Goal: Information Seeking & Learning: Learn about a topic

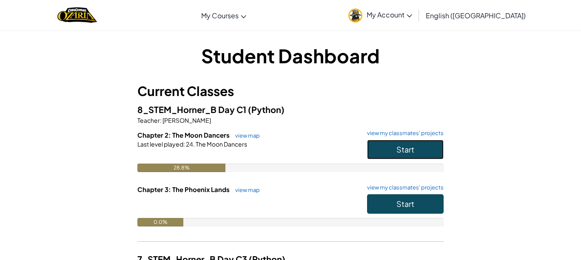
click at [412, 149] on span "Start" at bounding box center [405, 150] width 18 height 10
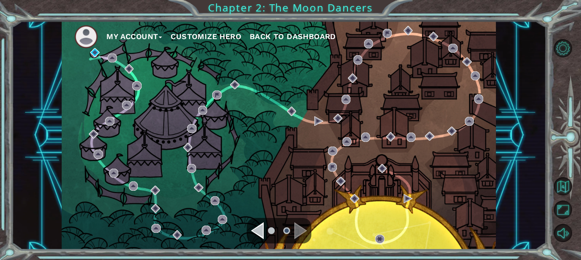
click at [208, 35] on button "Customize Hero" at bounding box center [205, 36] width 71 height 13
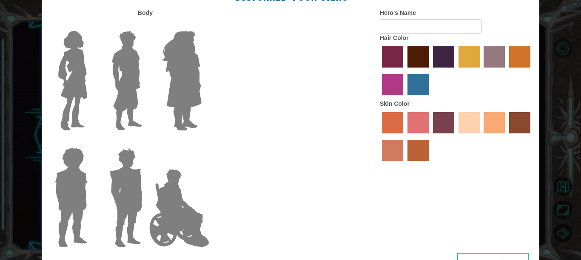
type input "[PERSON_NAME]"
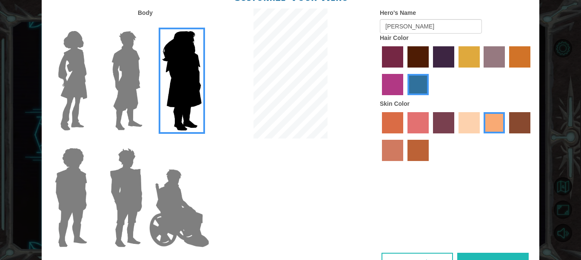
click at [72, 72] on img at bounding box center [73, 81] width 36 height 106
click at [91, 26] on input "Hero Connie" at bounding box center [91, 26] width 0 height 0
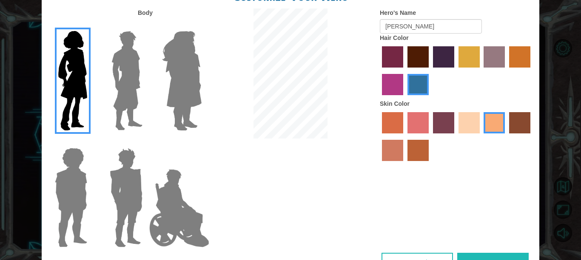
click at [171, 186] on img at bounding box center [179, 208] width 67 height 85
click at [201, 142] on input "Hero Jamie" at bounding box center [201, 142] width 0 height 0
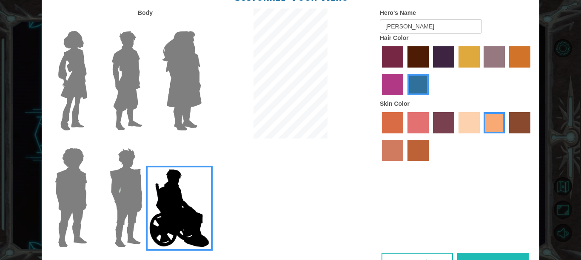
click at [70, 85] on img at bounding box center [73, 81] width 36 height 106
click at [91, 26] on input "Hero Connie" at bounding box center [91, 26] width 0 height 0
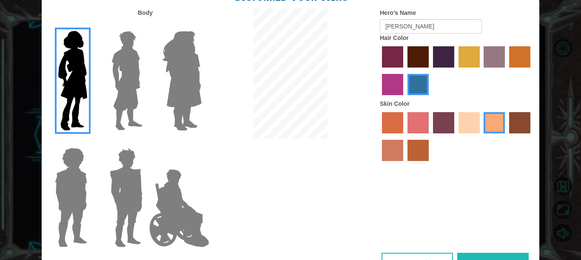
click at [394, 94] on label "medium red violet hair color" at bounding box center [392, 84] width 21 height 21
click at [531, 71] on input "medium red violet hair color" at bounding box center [531, 71] width 0 height 0
click at [496, 68] on label "bazaar hair color" at bounding box center [493, 56] width 21 height 21
click at [481, 71] on input "bazaar hair color" at bounding box center [481, 71] width 0 height 0
click at [527, 68] on label "gold drop hair color" at bounding box center [519, 56] width 21 height 21
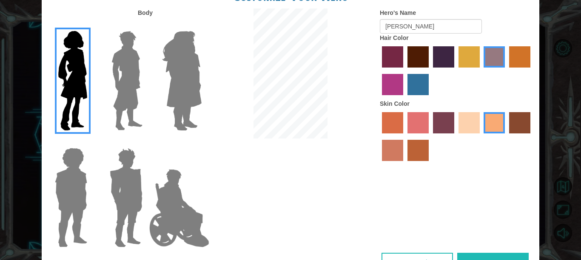
click at [506, 71] on input "gold drop hair color" at bounding box center [506, 71] width 0 height 0
click at [411, 66] on label "maroon hair color" at bounding box center [417, 56] width 21 height 21
click at [404, 71] on input "maroon hair color" at bounding box center [404, 71] width 0 height 0
click at [464, 133] on label "sandy beach skin color" at bounding box center [468, 122] width 21 height 21
click at [455, 136] on input "sandy beach skin color" at bounding box center [455, 136] width 0 height 0
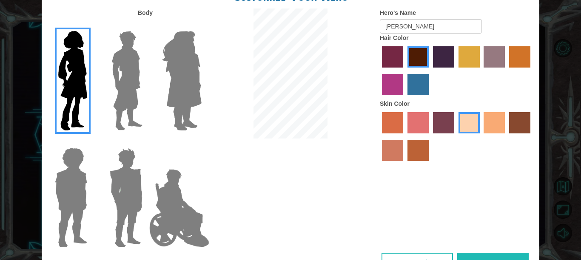
click at [474, 253] on button "Done" at bounding box center [492, 262] width 71 height 19
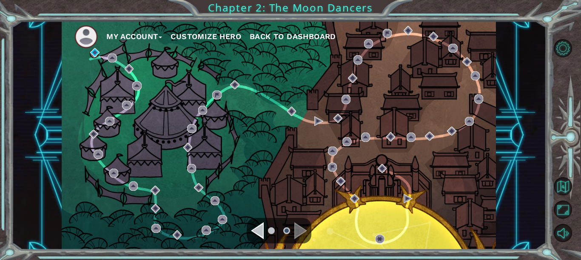
click at [258, 233] on div "Navigate to the previous page" at bounding box center [257, 230] width 13 height 17
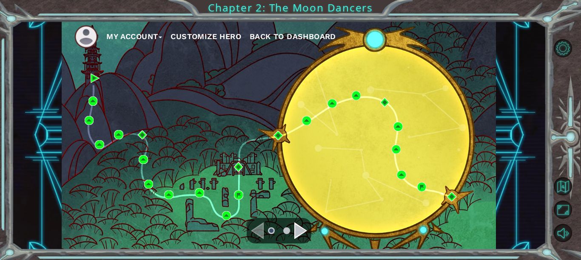
click at [298, 228] on div "Navigate to the next page" at bounding box center [300, 230] width 13 height 17
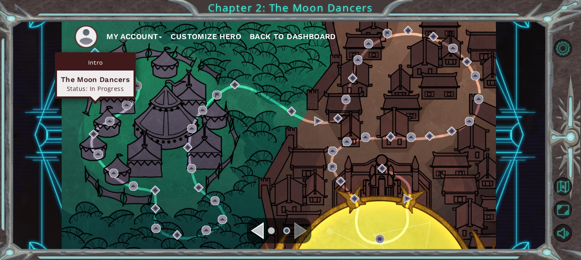
click at [96, 53] on div "Intro The Moon Dancers Status: In Progress" at bounding box center [95, 75] width 81 height 46
click at [93, 55] on div "Intro" at bounding box center [95, 62] width 77 height 16
click at [94, 60] on div "Intro" at bounding box center [95, 62] width 77 height 16
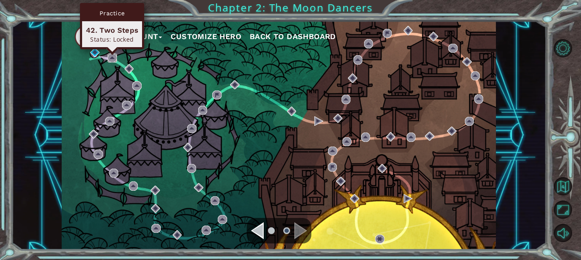
click at [113, 57] on img at bounding box center [112, 58] width 9 height 9
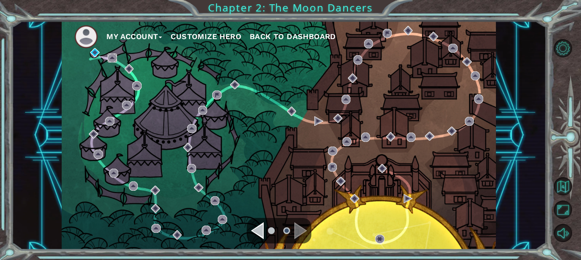
click at [113, 57] on img at bounding box center [112, 58] width 9 height 9
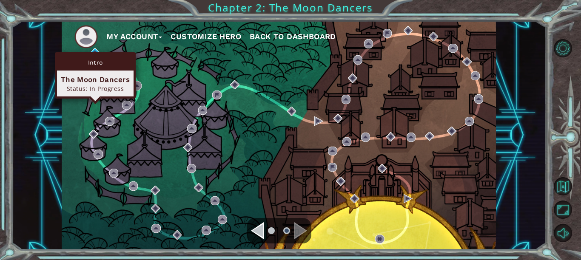
click at [92, 53] on div "Intro The Moon Dancers Status: In Progress" at bounding box center [95, 75] width 81 height 46
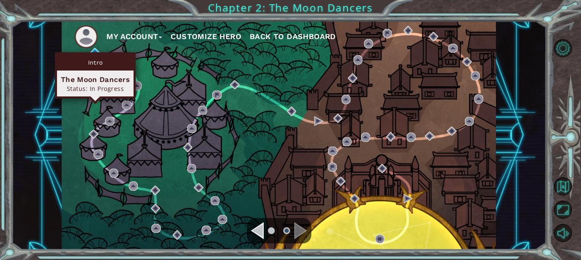
click at [92, 53] on div "Intro The Moon Dancers Status: In Progress" at bounding box center [95, 75] width 81 height 46
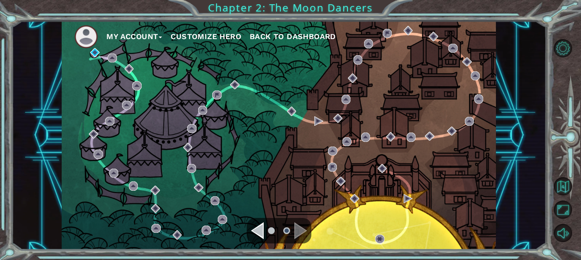
click at [85, 37] on img at bounding box center [85, 36] width 23 height 23
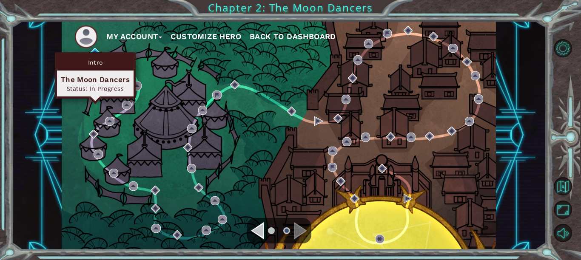
click at [95, 53] on div "Intro The Moon Dancers Status: In Progress" at bounding box center [95, 75] width 81 height 46
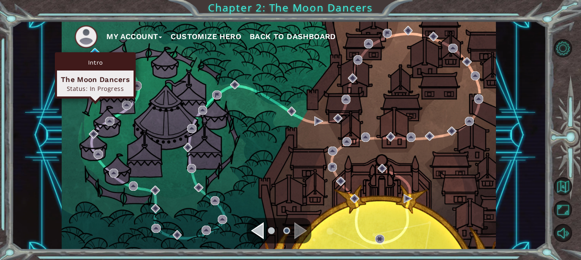
click at [95, 53] on div "Intro The Moon Dancers Status: In Progress" at bounding box center [95, 75] width 81 height 46
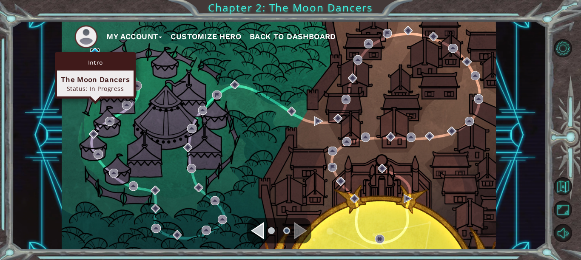
click at [95, 51] on img at bounding box center [94, 52] width 9 height 9
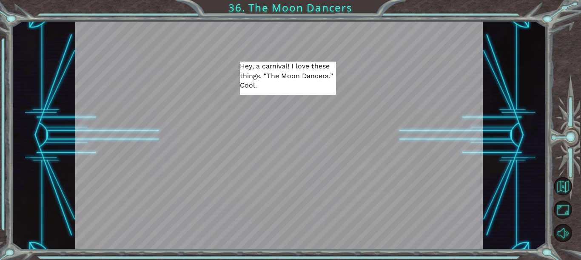
click at [297, 238] on div at bounding box center [298, 240] width 12 height 12
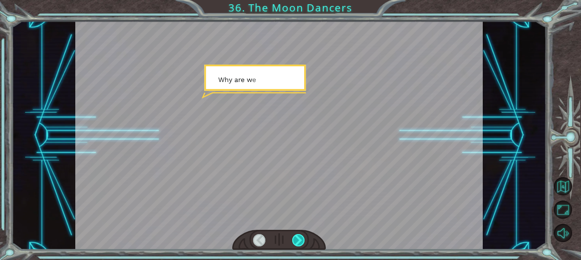
click at [297, 238] on div at bounding box center [298, 240] width 12 height 12
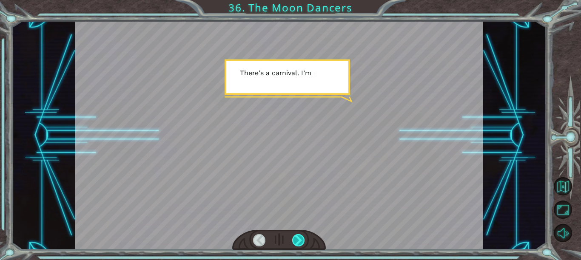
click at [297, 238] on div at bounding box center [298, 240] width 12 height 12
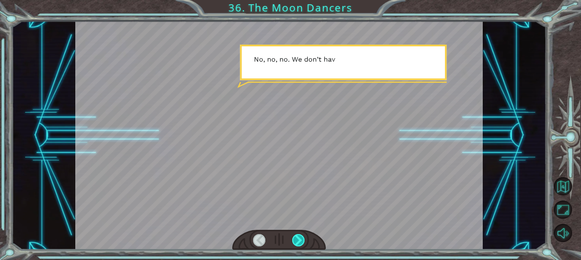
click at [297, 238] on div at bounding box center [298, 240] width 12 height 12
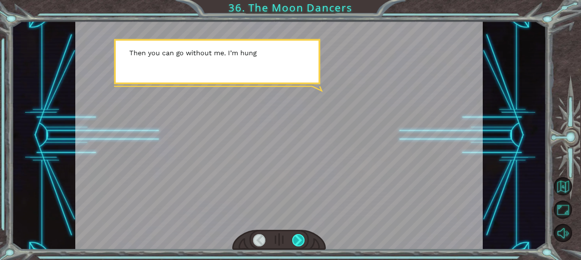
click at [297, 238] on div at bounding box center [298, 240] width 12 height 12
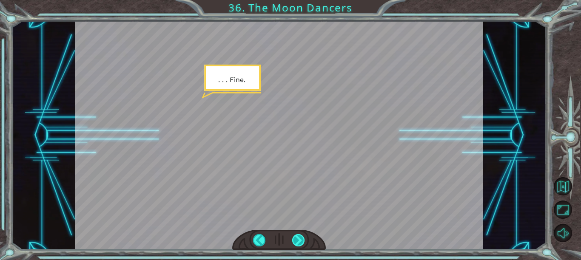
click at [297, 238] on div at bounding box center [298, 240] width 12 height 12
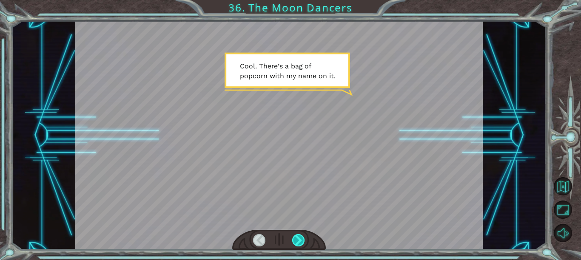
click at [297, 238] on div at bounding box center [298, 240] width 12 height 12
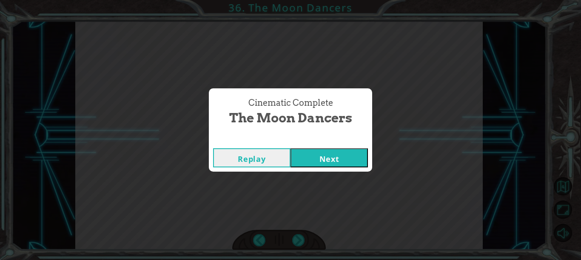
click at [309, 159] on button "Next" at bounding box center [328, 157] width 77 height 19
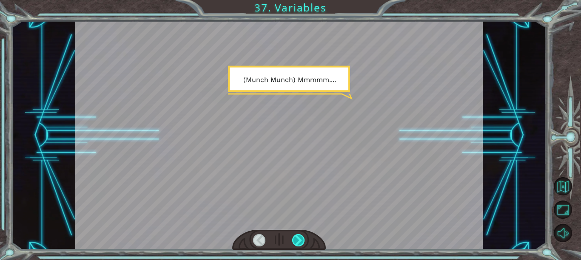
click at [301, 235] on div at bounding box center [298, 240] width 12 height 12
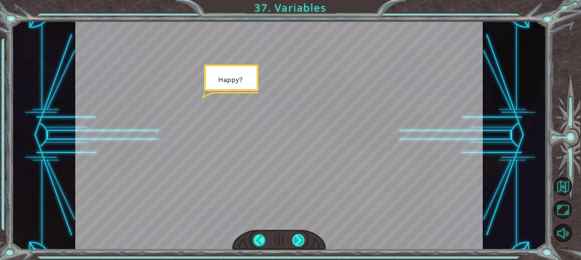
click at [301, 235] on div at bounding box center [298, 240] width 12 height 12
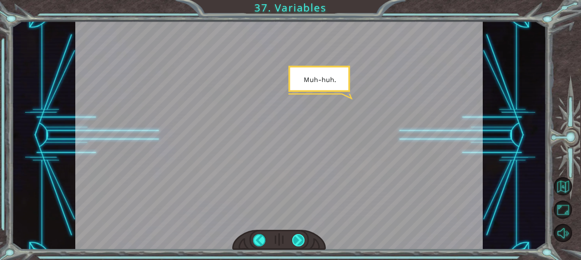
click at [301, 235] on div at bounding box center [298, 240] width 12 height 12
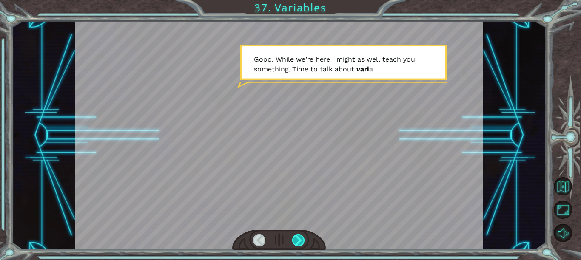
click at [301, 235] on div at bounding box center [298, 240] width 12 height 12
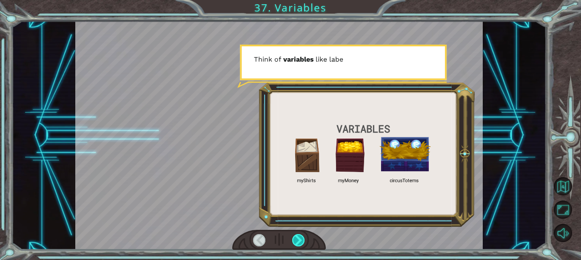
click at [301, 235] on div at bounding box center [298, 240] width 12 height 12
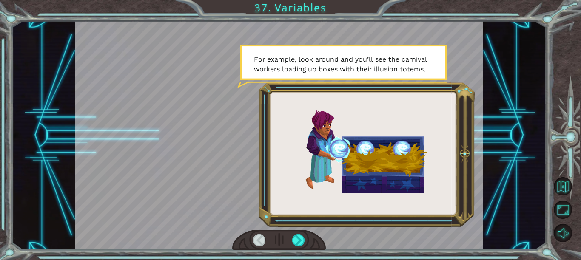
click at [257, 240] on div at bounding box center [259, 240] width 12 height 12
click at [295, 241] on div at bounding box center [298, 240] width 12 height 12
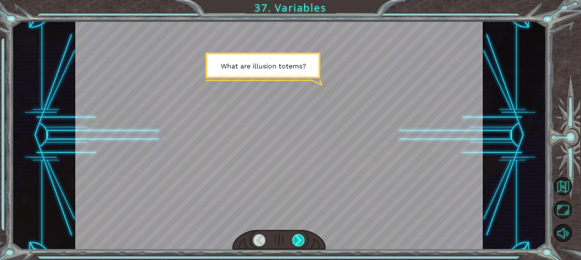
click at [295, 241] on div at bounding box center [298, 240] width 12 height 12
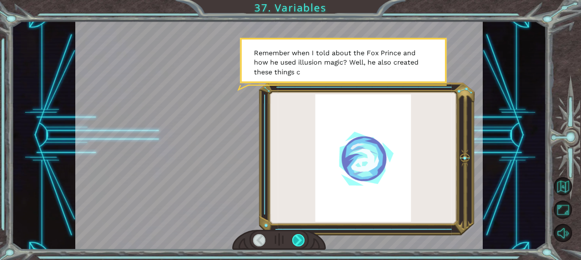
click at [295, 241] on div at bounding box center [298, 240] width 12 height 12
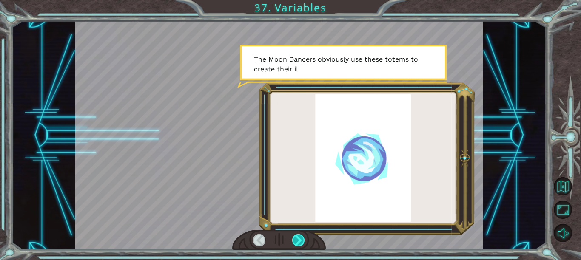
click at [295, 241] on div at bounding box center [298, 240] width 12 height 12
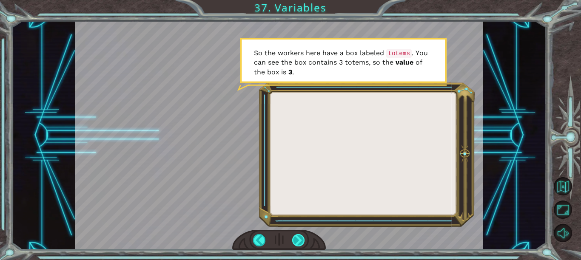
click at [296, 240] on div at bounding box center [298, 240] width 12 height 12
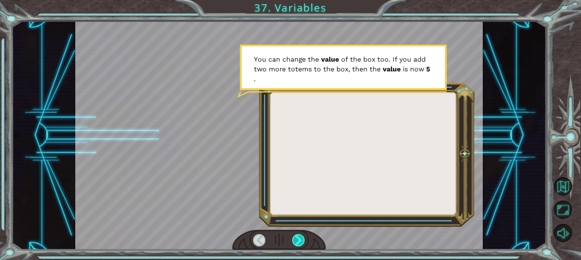
click at [296, 240] on div at bounding box center [298, 240] width 12 height 12
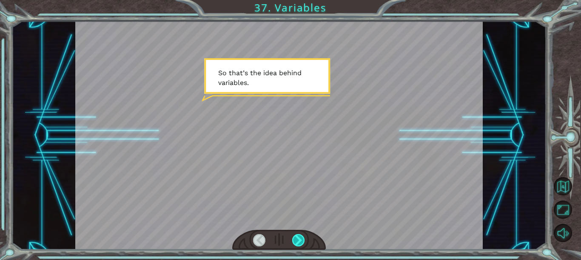
click at [296, 240] on div at bounding box center [298, 240] width 12 height 12
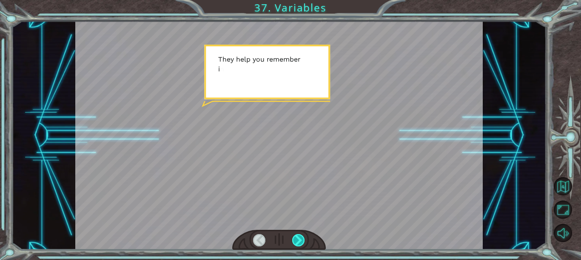
click at [296, 240] on div at bounding box center [298, 240] width 12 height 12
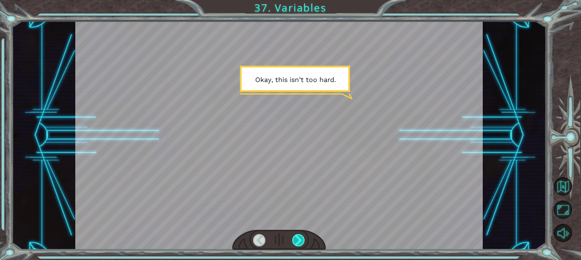
click at [296, 240] on div at bounding box center [298, 240] width 12 height 12
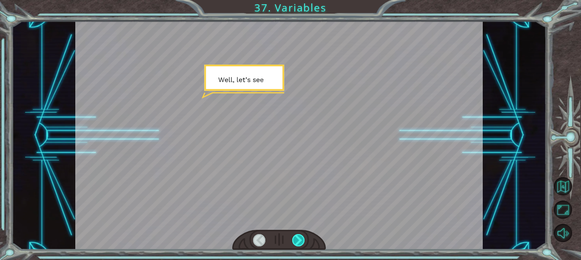
click at [296, 240] on div at bounding box center [298, 240] width 12 height 12
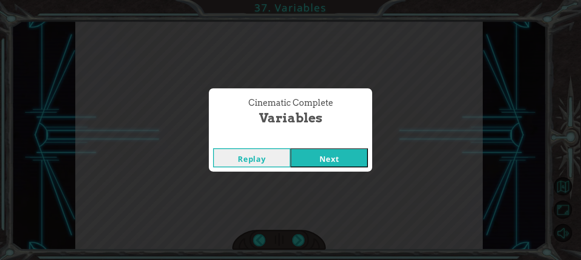
click at [323, 158] on button "Next" at bounding box center [328, 157] width 77 height 19
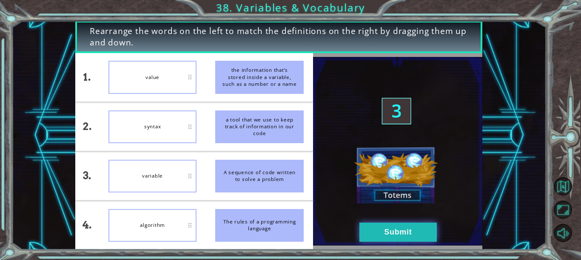
click at [387, 232] on button "Submit" at bounding box center [397, 232] width 77 height 19
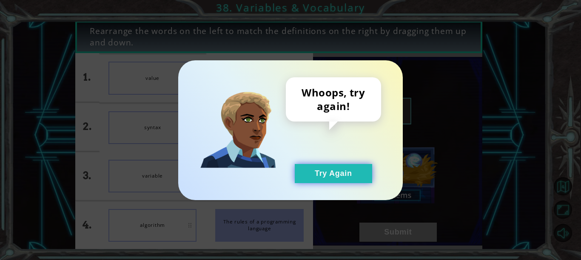
click at [335, 165] on button "Try Again" at bounding box center [333, 173] width 77 height 19
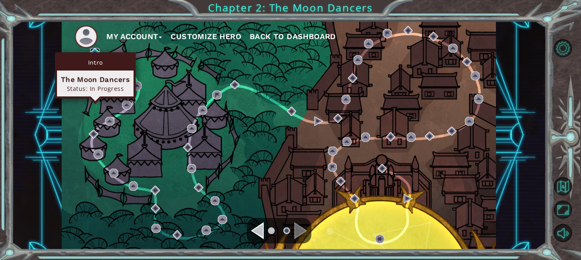
click at [94, 51] on img at bounding box center [94, 52] width 9 height 9
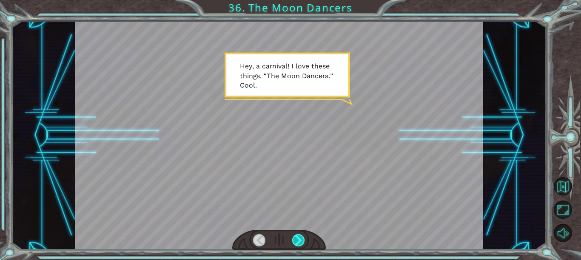
click at [296, 241] on div at bounding box center [298, 240] width 12 height 12
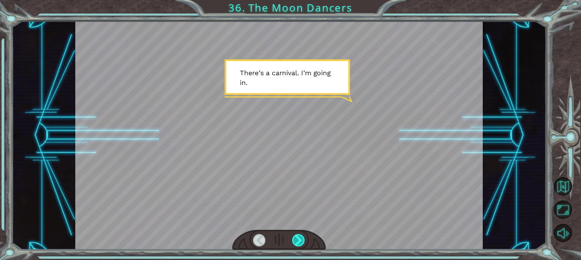
click at [296, 241] on div at bounding box center [298, 240] width 12 height 12
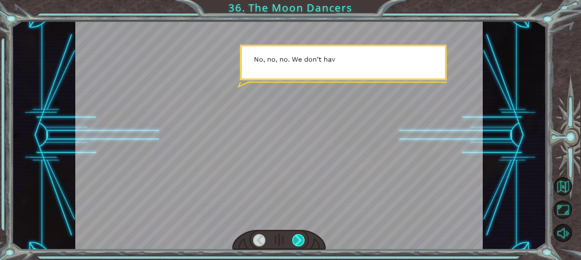
click at [296, 241] on div at bounding box center [298, 240] width 12 height 12
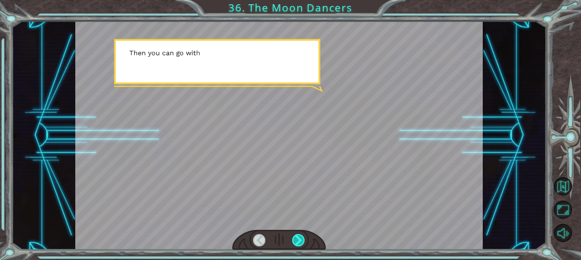
click at [296, 241] on div at bounding box center [298, 240] width 12 height 12
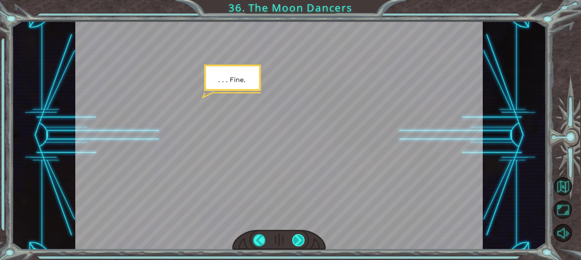
click at [296, 241] on div at bounding box center [298, 240] width 12 height 12
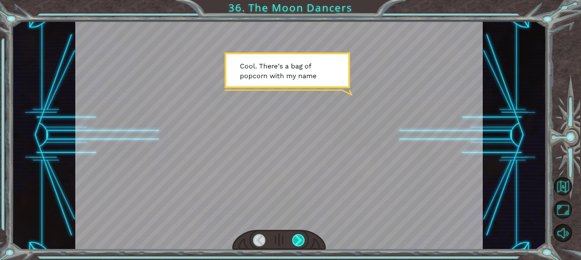
click at [296, 241] on div at bounding box center [298, 240] width 12 height 12
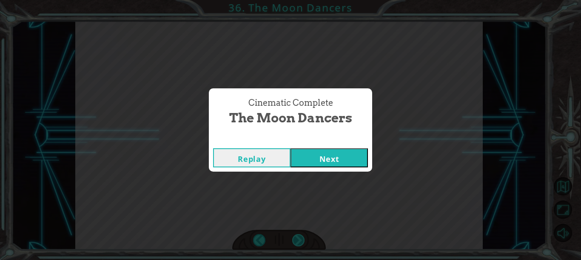
click at [296, 241] on div "Cinematic Complete The Moon Dancers Replay Next" at bounding box center [290, 130] width 581 height 260
click at [334, 147] on div "Replay Next" at bounding box center [290, 158] width 163 height 28
click at [332, 153] on button "Next" at bounding box center [328, 157] width 77 height 19
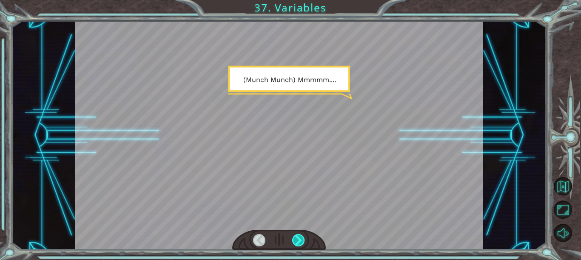
click at [299, 239] on div at bounding box center [298, 240] width 12 height 12
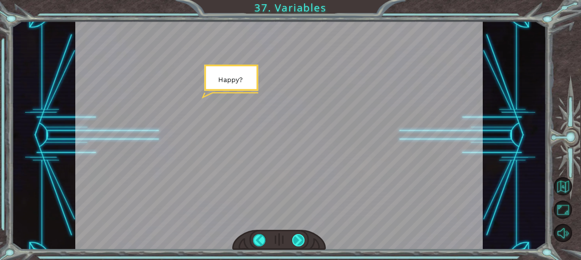
click at [299, 239] on div at bounding box center [298, 240] width 12 height 12
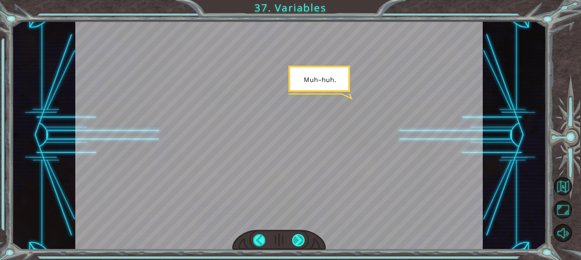
click at [299, 239] on div at bounding box center [298, 240] width 12 height 12
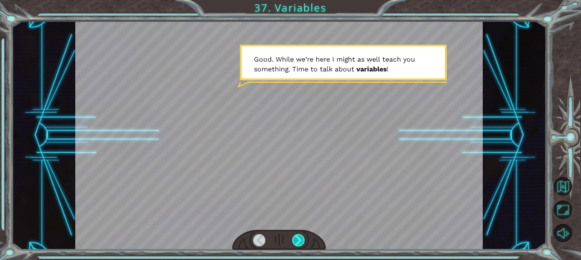
click at [299, 239] on div at bounding box center [298, 240] width 12 height 12
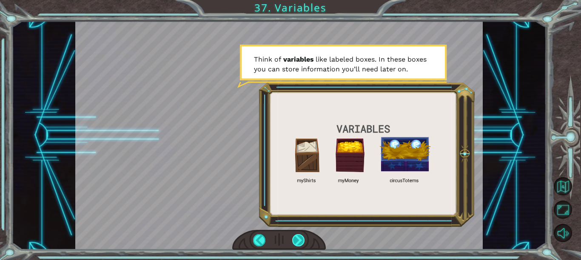
click at [299, 239] on div at bounding box center [298, 240] width 12 height 12
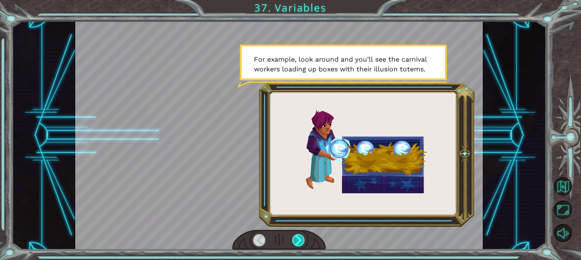
click at [299, 239] on div at bounding box center [298, 240] width 12 height 12
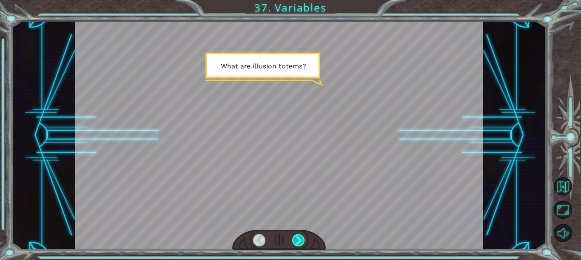
click at [299, 239] on div at bounding box center [298, 240] width 12 height 12
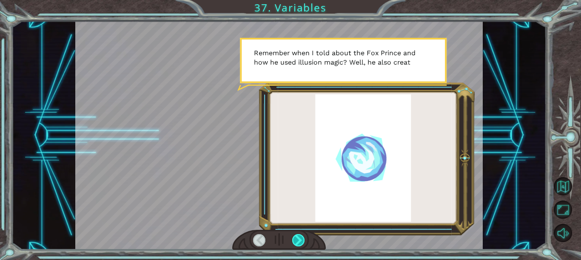
click at [299, 239] on div at bounding box center [298, 240] width 12 height 12
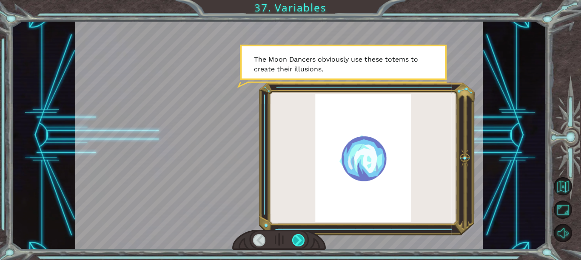
click at [299, 239] on div at bounding box center [298, 240] width 12 height 12
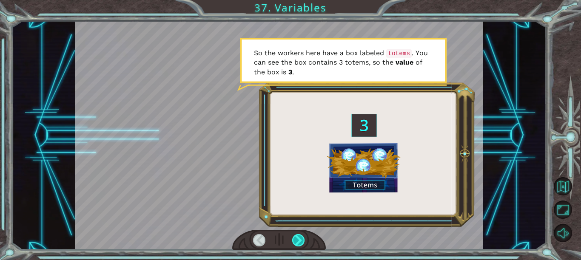
click at [299, 239] on div at bounding box center [298, 240] width 12 height 12
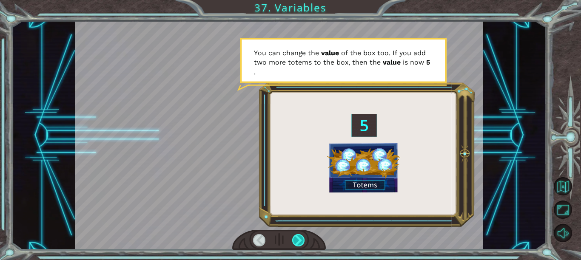
click at [299, 239] on div at bounding box center [298, 240] width 12 height 12
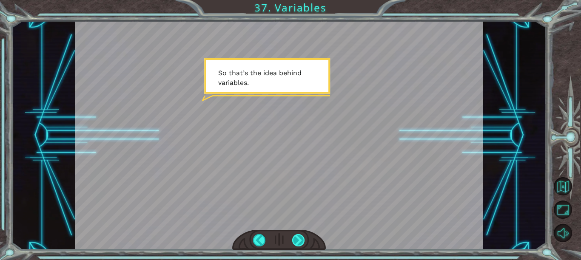
click at [299, 239] on div at bounding box center [298, 240] width 12 height 12
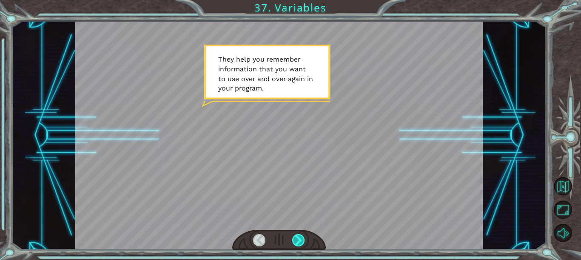
click at [299, 239] on div at bounding box center [298, 240] width 12 height 12
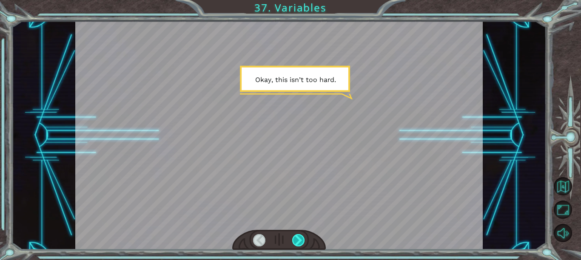
click at [299, 239] on div at bounding box center [298, 240] width 12 height 12
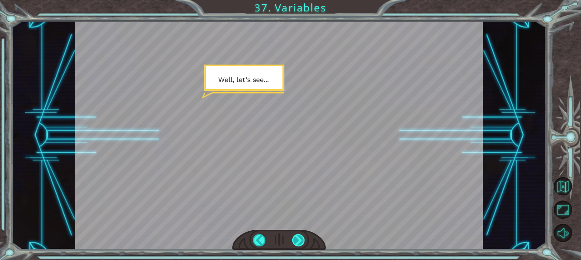
click at [299, 239] on div at bounding box center [298, 240] width 12 height 12
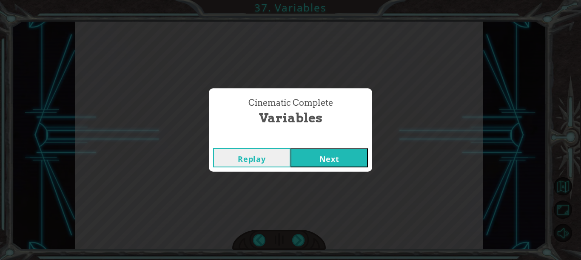
click at [327, 155] on button "Next" at bounding box center [328, 157] width 77 height 19
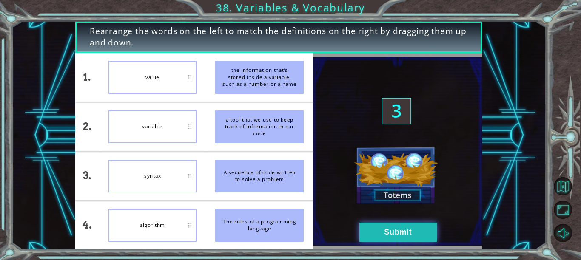
click at [377, 232] on button "Submit" at bounding box center [397, 232] width 77 height 19
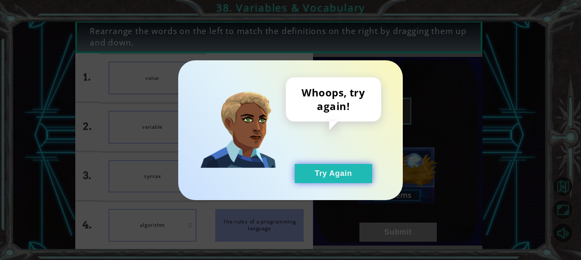
click at [336, 175] on button "Try Again" at bounding box center [333, 173] width 77 height 19
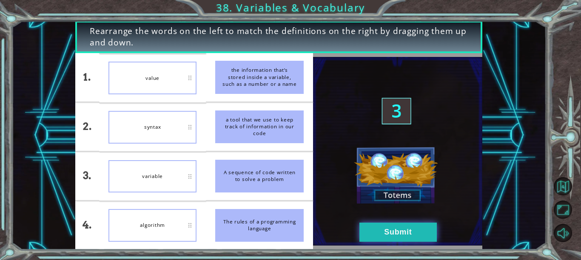
click at [368, 227] on button "Submit" at bounding box center [397, 232] width 77 height 19
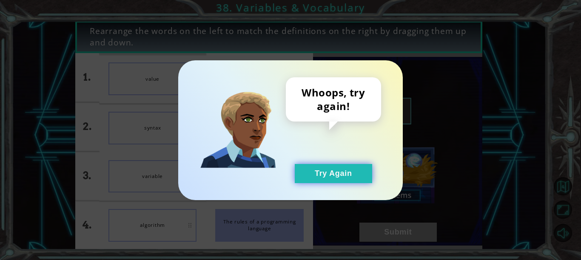
click at [336, 176] on button "Try Again" at bounding box center [333, 173] width 77 height 19
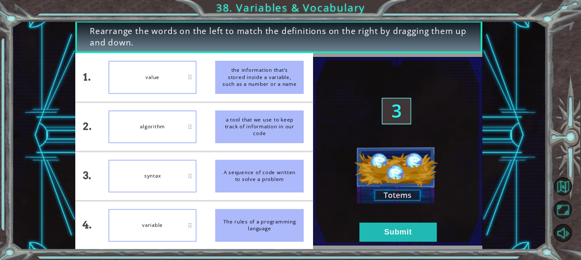
click at [166, 138] on div "algorithm" at bounding box center [152, 127] width 88 height 33
click at [388, 233] on button "Submit" at bounding box center [397, 232] width 77 height 19
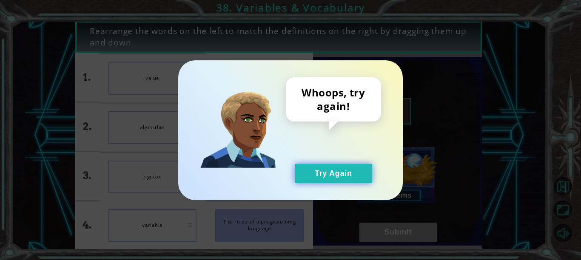
click at [336, 168] on button "Try Again" at bounding box center [333, 173] width 77 height 19
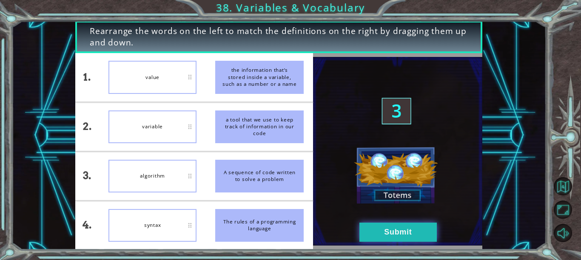
click at [392, 238] on button "Submit" at bounding box center [397, 232] width 77 height 19
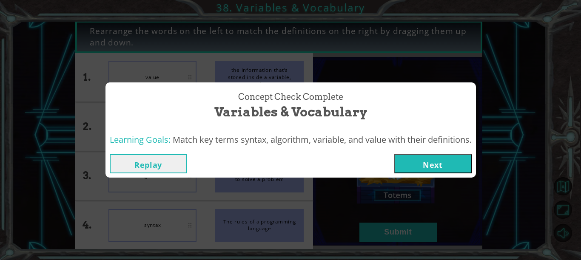
click at [428, 163] on button "Next" at bounding box center [432, 163] width 77 height 19
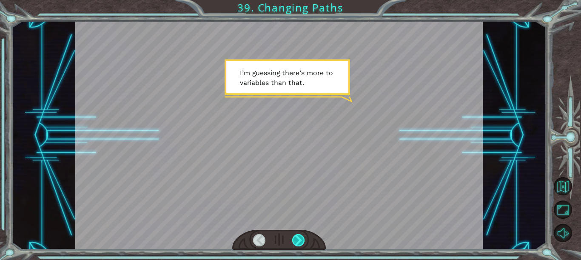
click at [300, 238] on div at bounding box center [298, 240] width 12 height 12
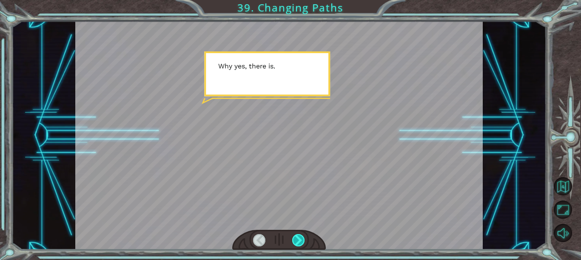
click at [300, 238] on div at bounding box center [298, 240] width 12 height 12
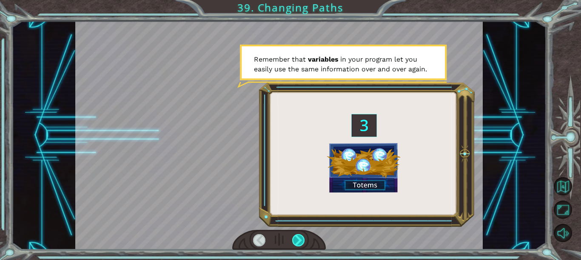
click at [300, 238] on div at bounding box center [298, 240] width 12 height 12
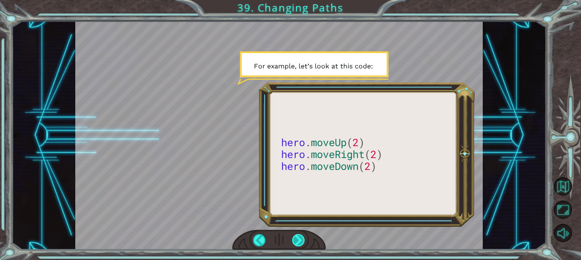
click at [300, 238] on div at bounding box center [298, 240] width 12 height 12
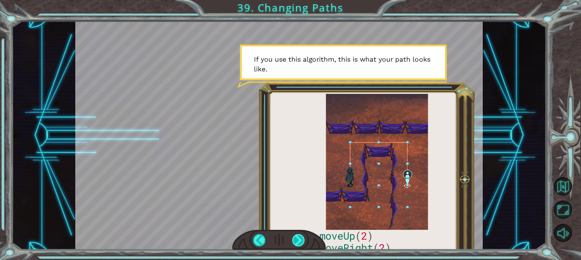
click at [300, 238] on div at bounding box center [298, 240] width 12 height 12
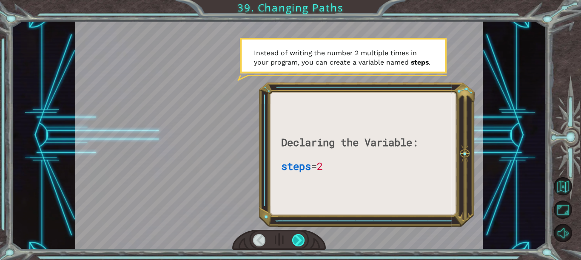
click at [300, 238] on div at bounding box center [298, 240] width 12 height 12
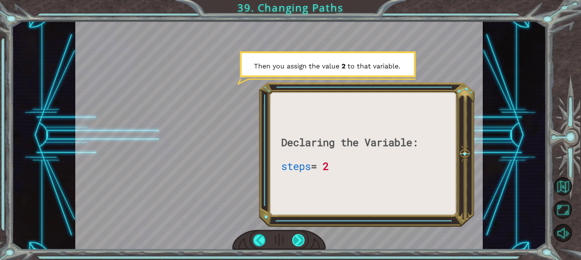
click at [300, 238] on div at bounding box center [298, 240] width 12 height 12
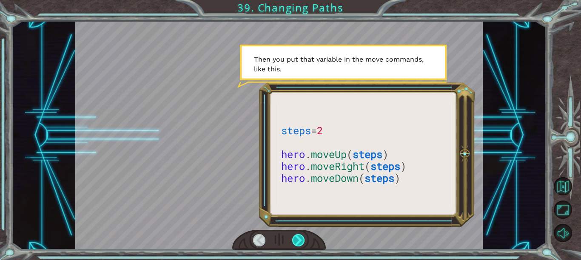
click at [300, 238] on div at bounding box center [298, 240] width 12 height 12
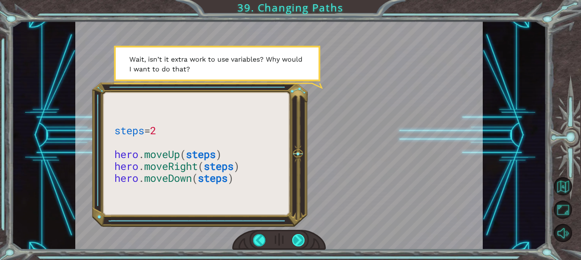
click at [300, 238] on div at bounding box center [298, 240] width 12 height 12
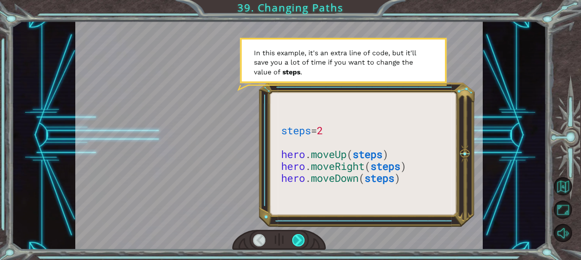
click at [300, 238] on div at bounding box center [298, 240] width 12 height 12
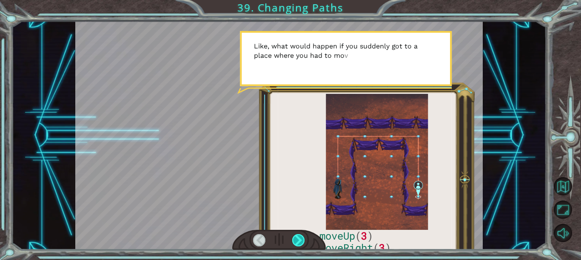
click at [300, 238] on div at bounding box center [298, 240] width 12 height 12
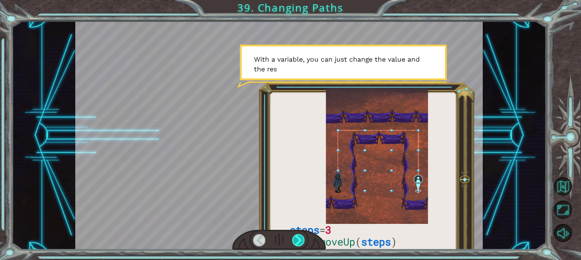
click at [300, 238] on div at bounding box center [298, 240] width 12 height 12
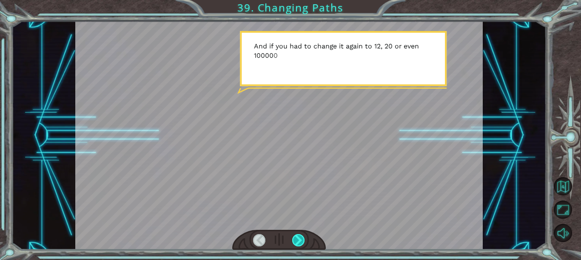
click at [300, 238] on div at bounding box center [298, 240] width 12 height 12
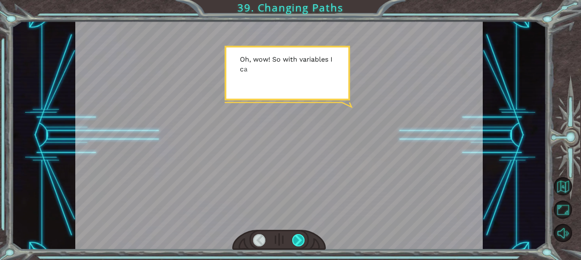
click at [300, 238] on div at bounding box center [298, 240] width 12 height 12
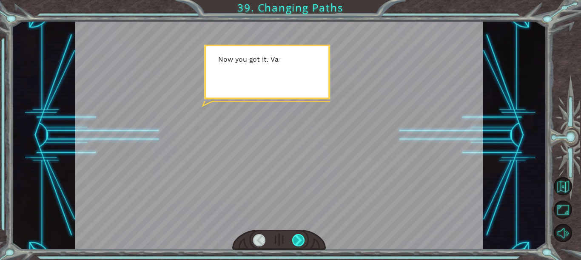
click at [300, 238] on div at bounding box center [298, 240] width 12 height 12
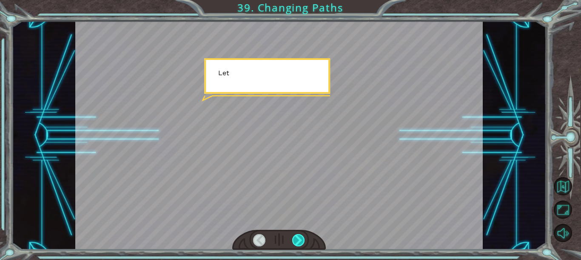
click at [300, 238] on div at bounding box center [298, 240] width 12 height 12
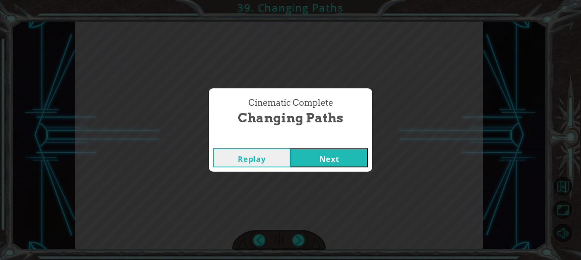
click at [333, 150] on button "Next" at bounding box center [328, 157] width 77 height 19
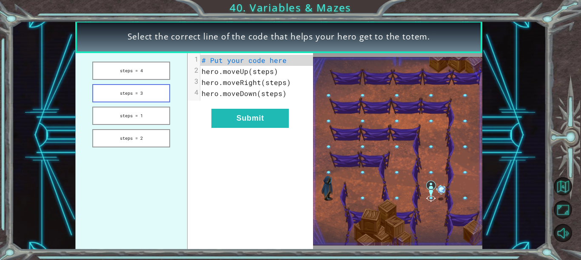
click at [126, 91] on button "steps = 3" at bounding box center [131, 93] width 78 height 18
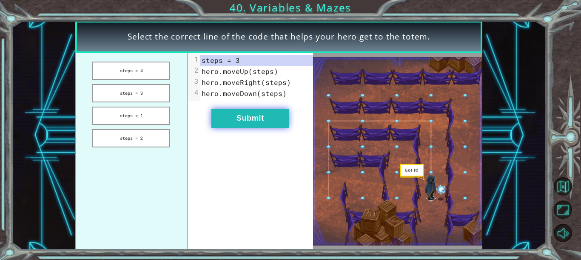
click at [232, 118] on button "Submit" at bounding box center [249, 118] width 77 height 19
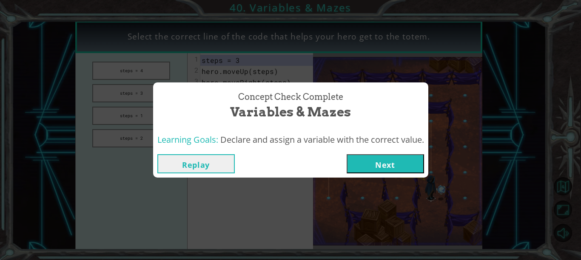
click at [380, 164] on button "Next" at bounding box center [384, 163] width 77 height 19
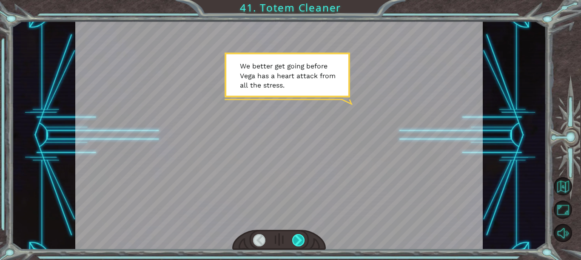
click at [293, 240] on div at bounding box center [298, 240] width 12 height 12
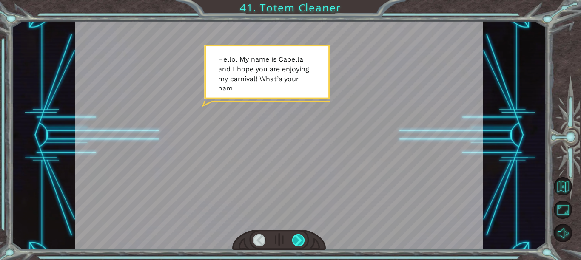
click at [293, 240] on div at bounding box center [298, 240] width 12 height 12
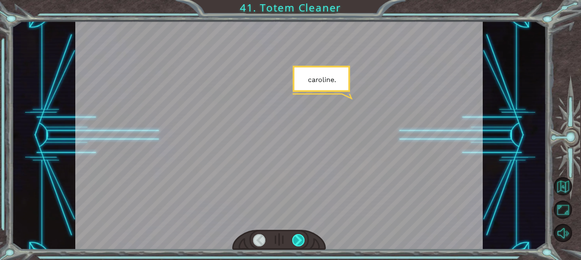
click at [293, 240] on div at bounding box center [298, 240] width 12 height 12
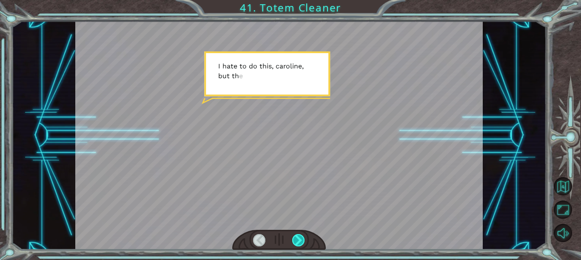
click at [293, 240] on div at bounding box center [298, 240] width 12 height 12
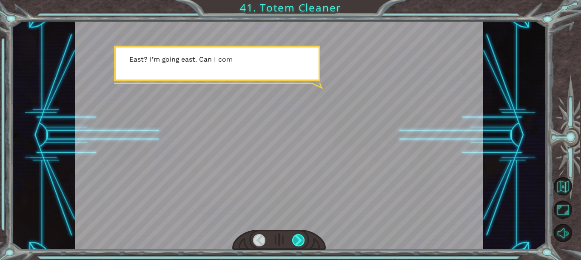
click at [293, 240] on div at bounding box center [298, 240] width 12 height 12
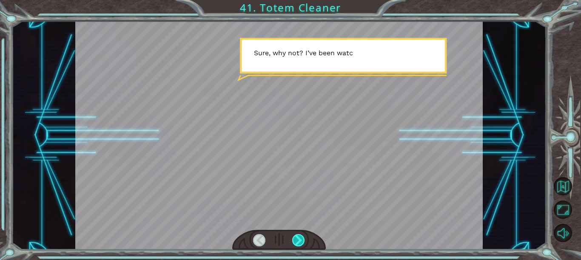
click at [293, 240] on div at bounding box center [298, 240] width 12 height 12
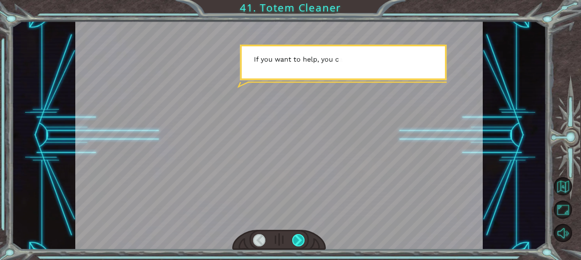
click at [293, 240] on div at bounding box center [298, 240] width 12 height 12
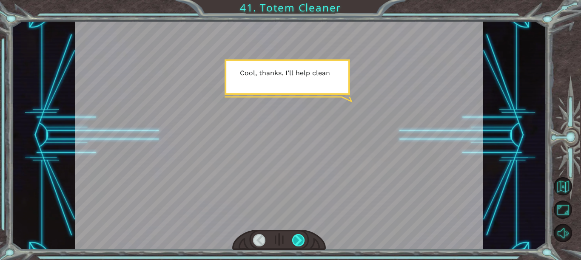
click at [293, 240] on div at bounding box center [298, 240] width 12 height 12
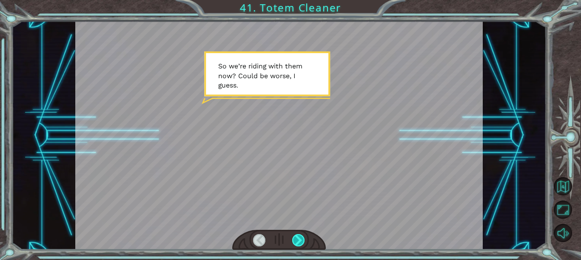
click at [293, 240] on div at bounding box center [298, 240] width 12 height 12
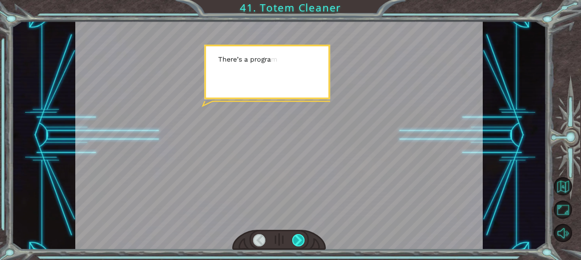
click at [293, 240] on div at bounding box center [298, 240] width 12 height 12
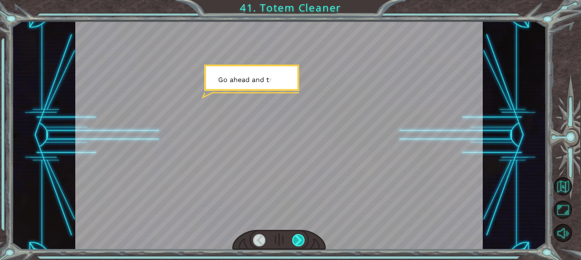
click at [293, 240] on div at bounding box center [298, 240] width 12 height 12
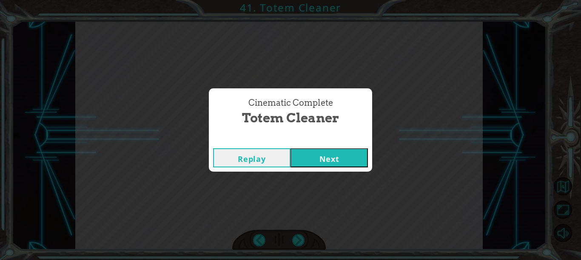
click at [331, 163] on button "Next" at bounding box center [328, 157] width 77 height 19
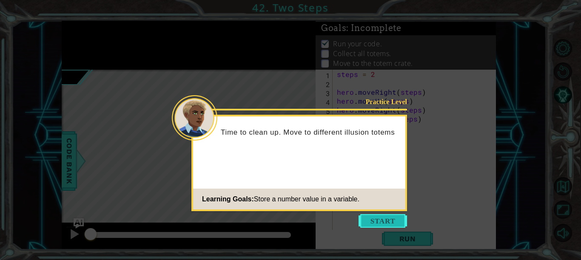
click at [370, 220] on button "Start" at bounding box center [382, 221] width 48 height 14
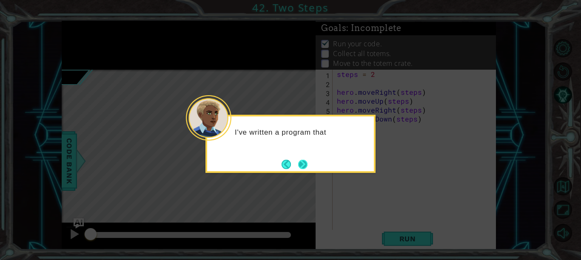
click at [301, 165] on button "Next" at bounding box center [302, 164] width 14 height 14
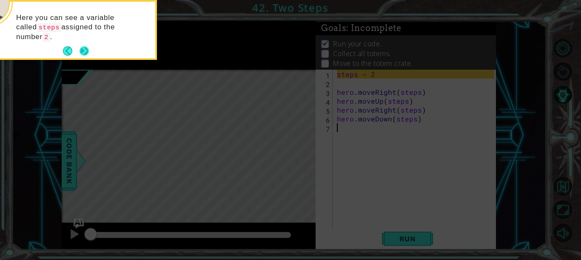
click at [79, 53] on button "Next" at bounding box center [84, 50] width 11 height 11
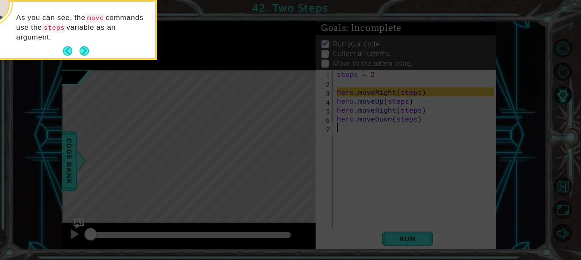
click at [79, 53] on button "Next" at bounding box center [84, 51] width 13 height 13
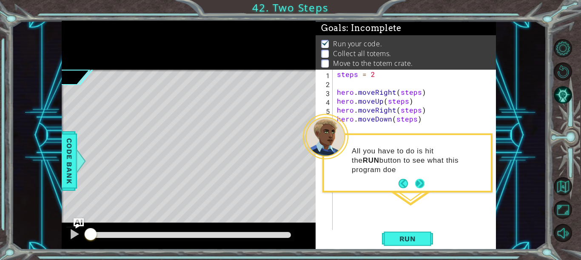
click at [422, 190] on div "All you have to do is hit the RUN button to see what this program doe" at bounding box center [407, 162] width 170 height 59
click at [422, 190] on button "Next" at bounding box center [420, 184] width 14 height 14
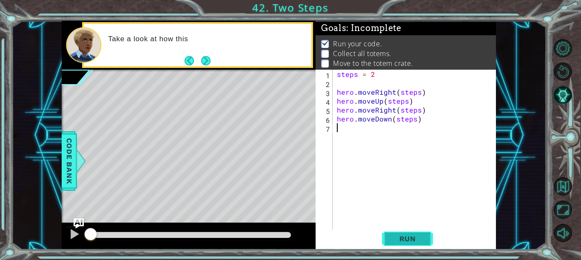
click at [403, 239] on span "Run" at bounding box center [408, 239] width 34 height 9
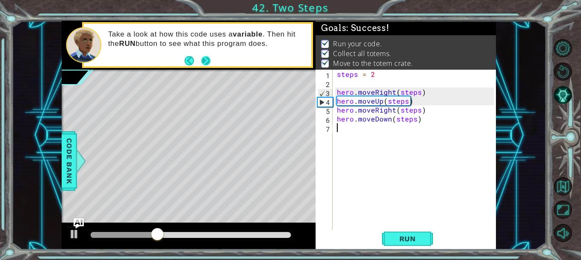
click at [204, 60] on button "Next" at bounding box center [205, 60] width 15 height 15
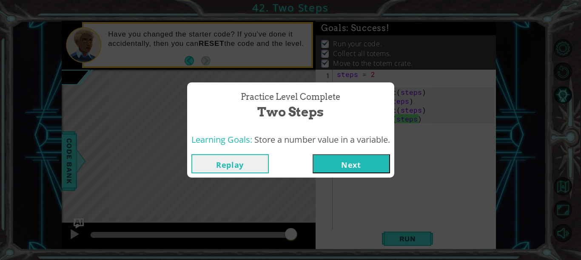
click at [350, 171] on button "Next" at bounding box center [350, 163] width 77 height 19
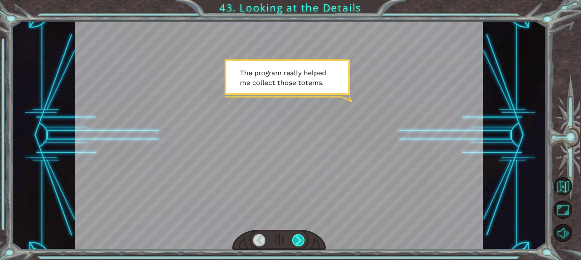
click at [295, 239] on div at bounding box center [298, 240] width 12 height 12
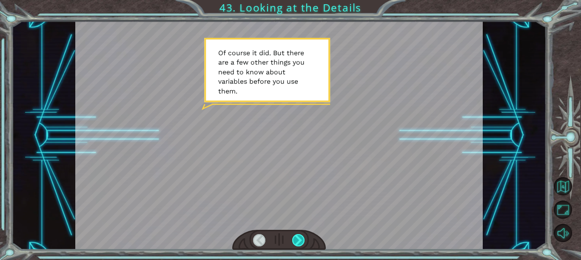
click at [295, 239] on div at bounding box center [298, 240] width 12 height 12
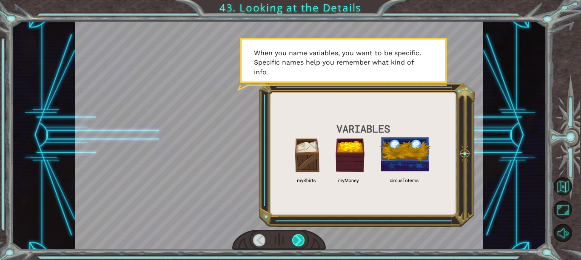
click at [295, 239] on div at bounding box center [298, 240] width 12 height 12
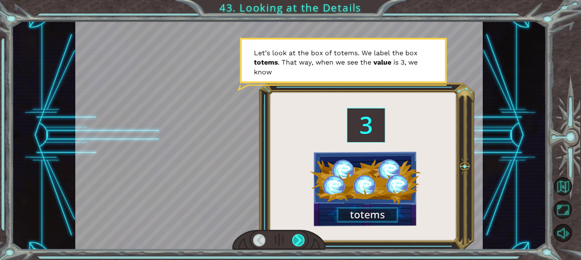
click at [295, 239] on div at bounding box center [298, 240] width 12 height 12
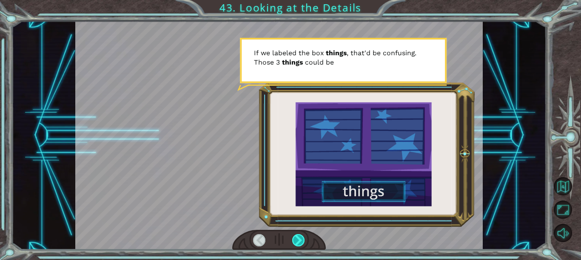
click at [295, 239] on div at bounding box center [298, 240] width 12 height 12
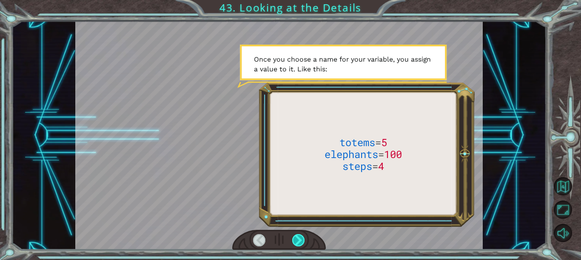
click at [295, 239] on div at bounding box center [298, 240] width 12 height 12
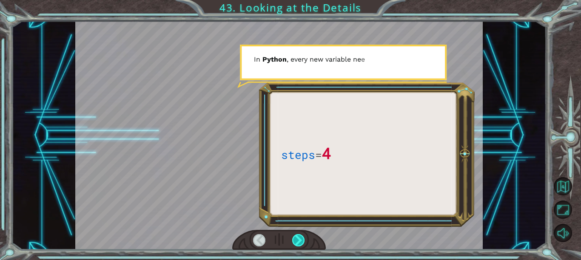
click at [295, 239] on div at bounding box center [298, 240] width 12 height 12
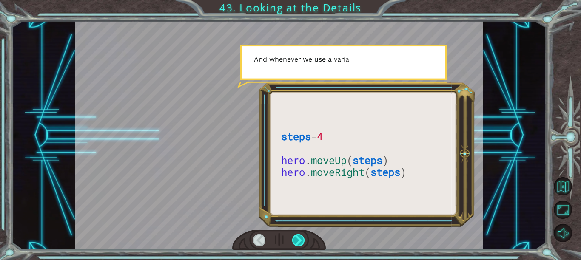
click at [295, 239] on div at bounding box center [298, 240] width 12 height 12
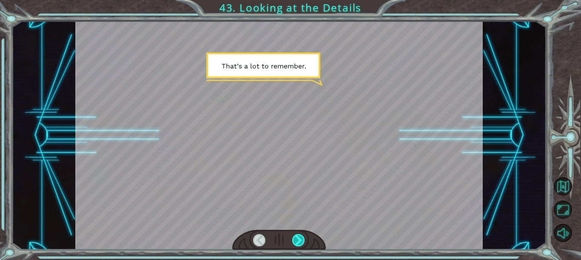
click at [295, 239] on div at bounding box center [298, 240] width 12 height 12
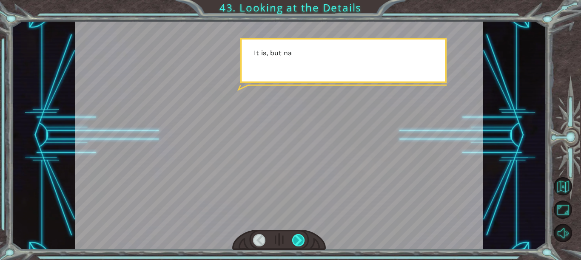
click at [295, 239] on div at bounding box center [298, 240] width 12 height 12
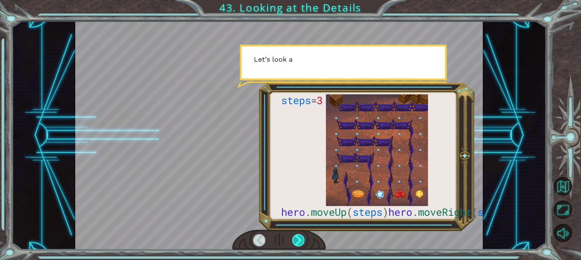
click at [295, 239] on div at bounding box center [298, 240] width 12 height 12
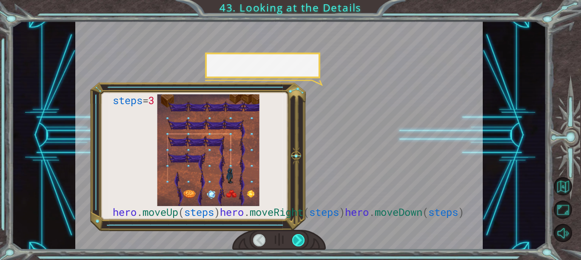
click at [295, 239] on div at bounding box center [298, 240] width 12 height 12
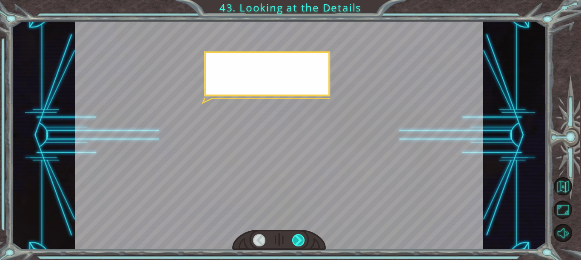
click at [295, 239] on div at bounding box center [298, 240] width 12 height 12
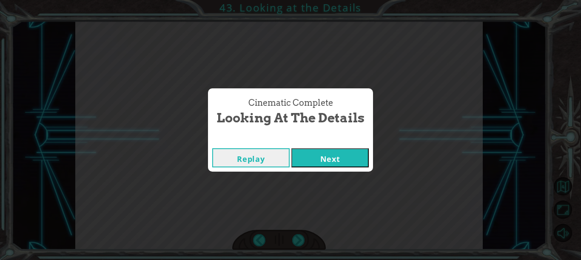
click at [302, 151] on button "Next" at bounding box center [329, 157] width 77 height 19
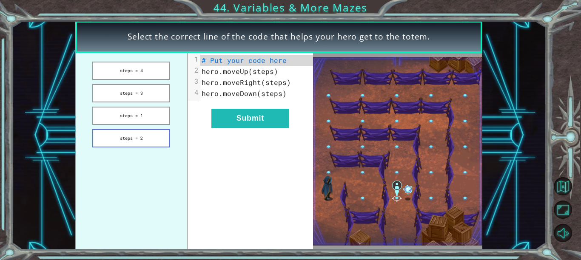
click at [138, 131] on button "steps = 2" at bounding box center [131, 138] width 78 height 18
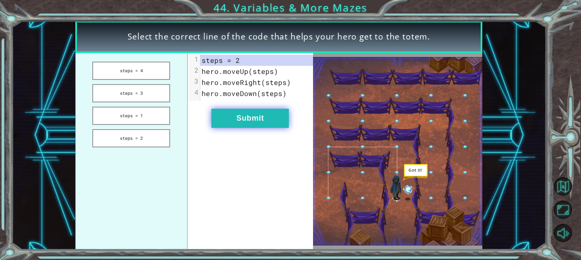
click at [240, 111] on button "Submit" at bounding box center [249, 118] width 77 height 19
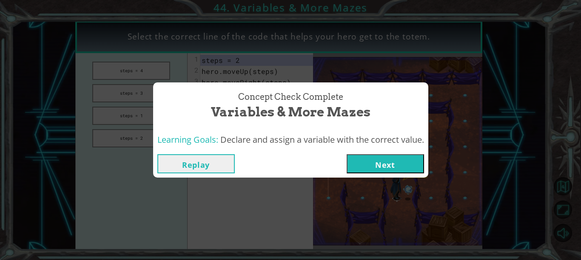
click at [415, 161] on button "Next" at bounding box center [384, 163] width 77 height 19
